Goal: Navigation & Orientation: Find specific page/section

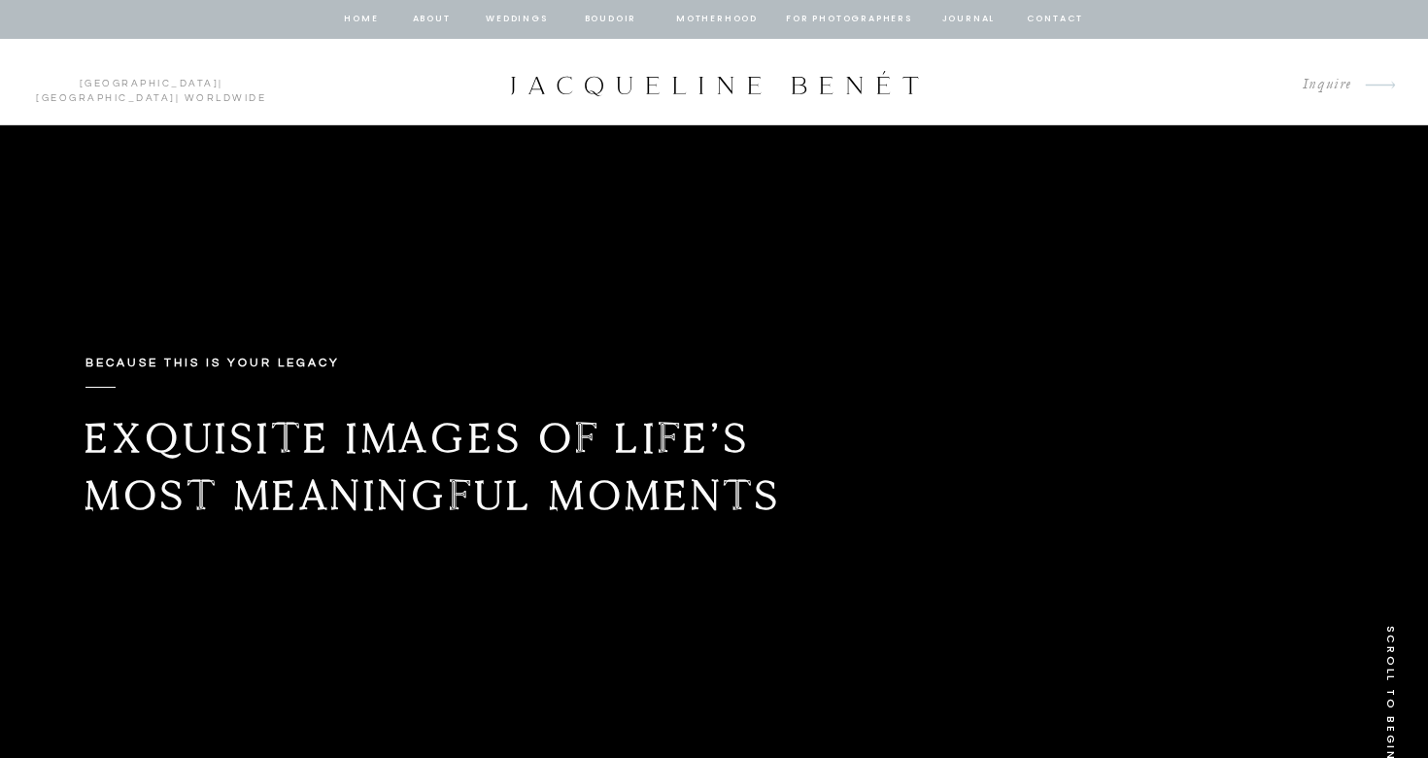
click at [525, 18] on nav "Weddings" at bounding box center [517, 19] width 66 height 17
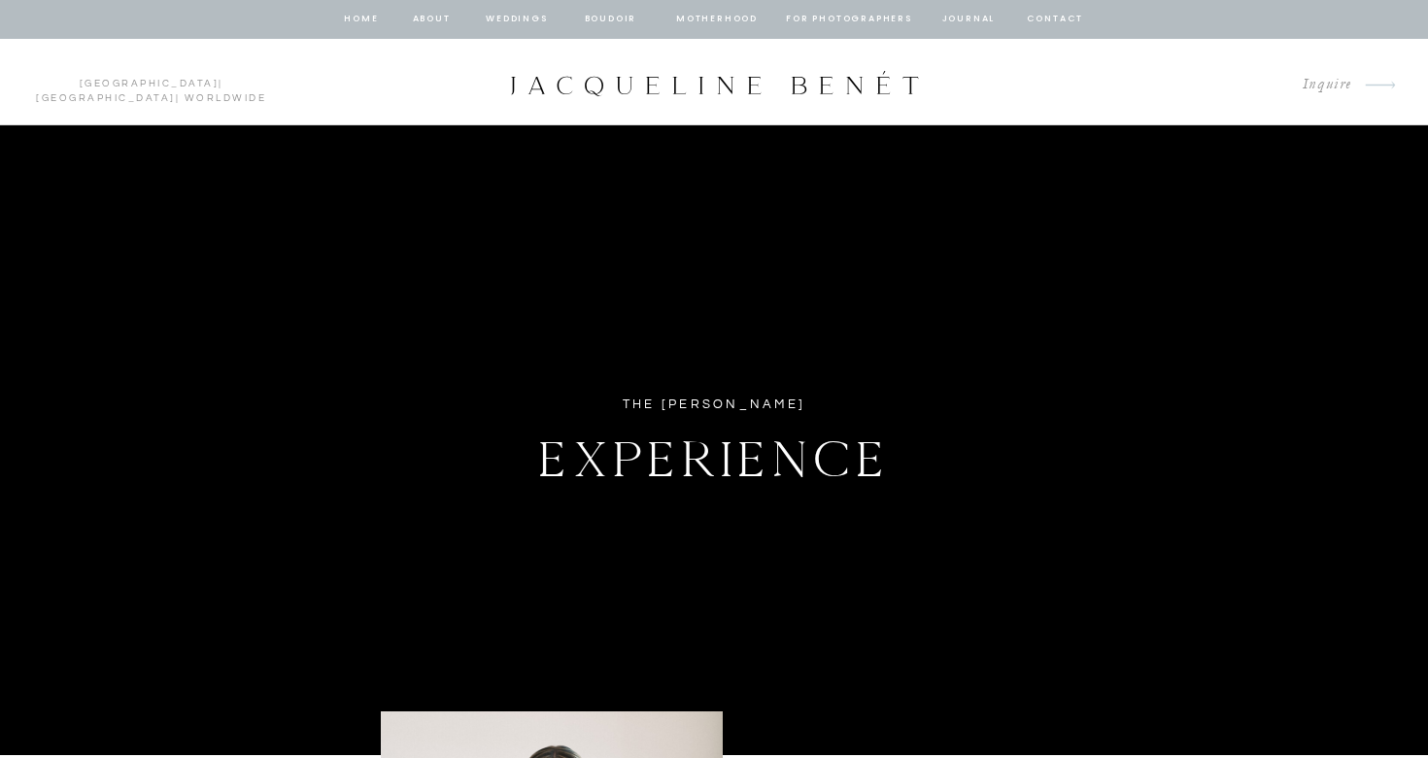
click at [523, 19] on nav "Weddings" at bounding box center [517, 19] width 66 height 17
